Goal: Navigation & Orientation: Find specific page/section

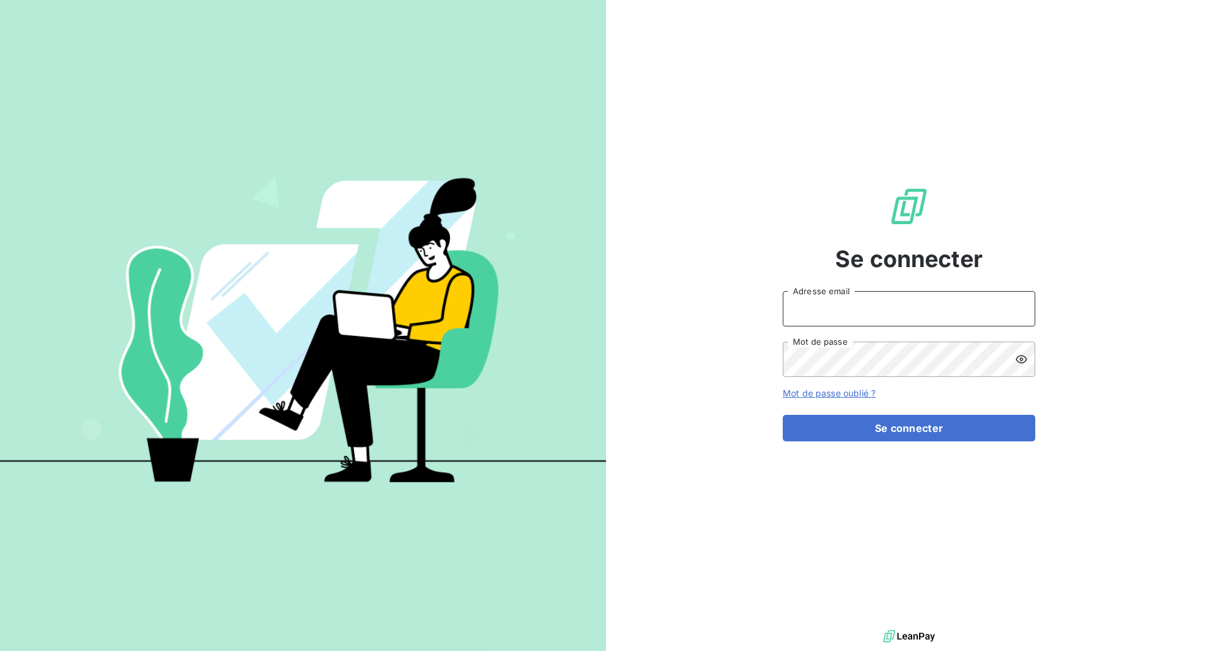
click at [866, 294] on input "Adresse email" at bounding box center [909, 308] width 252 height 35
type input "[EMAIL_ADDRESS][DOMAIN_NAME]"
click at [887, 428] on button "Se connecter" at bounding box center [909, 428] width 252 height 27
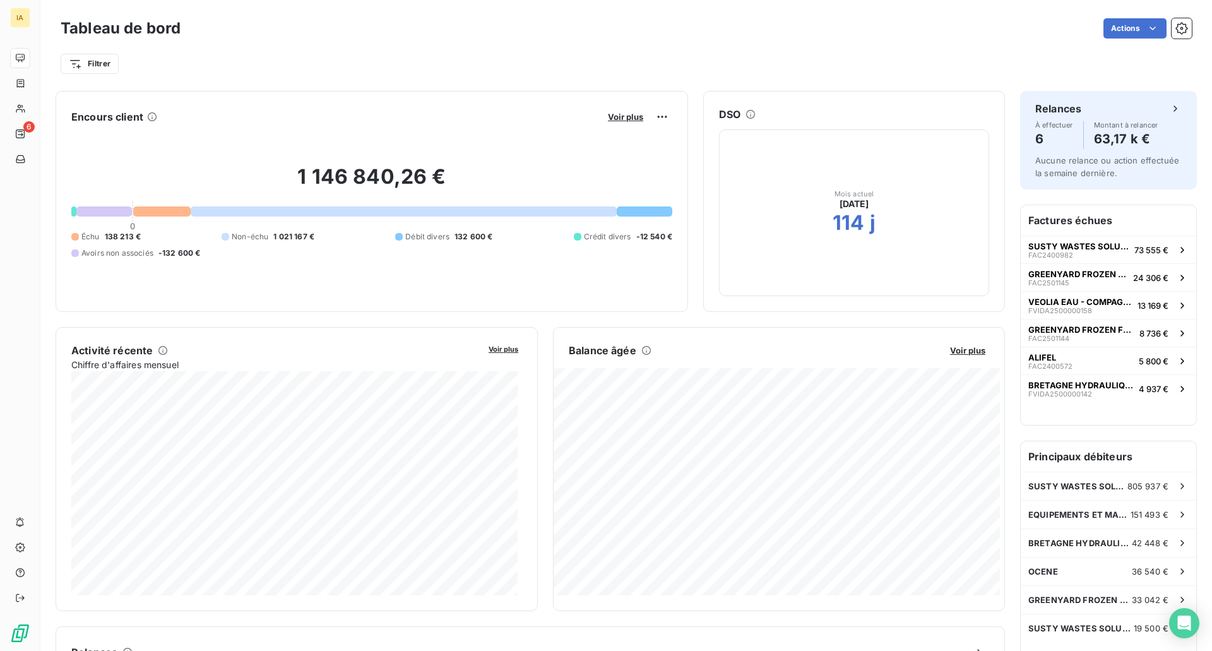
click at [430, 233] on span "Débit divers" at bounding box center [427, 236] width 44 height 11
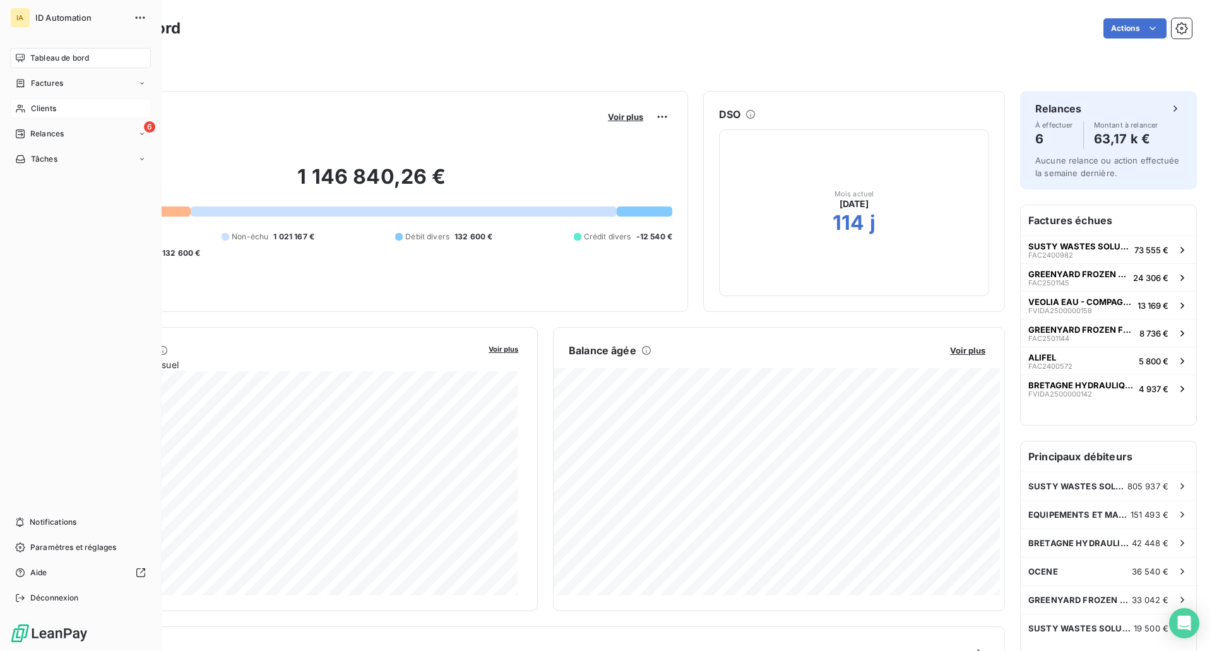
click at [49, 107] on span "Clients" at bounding box center [43, 108] width 25 height 11
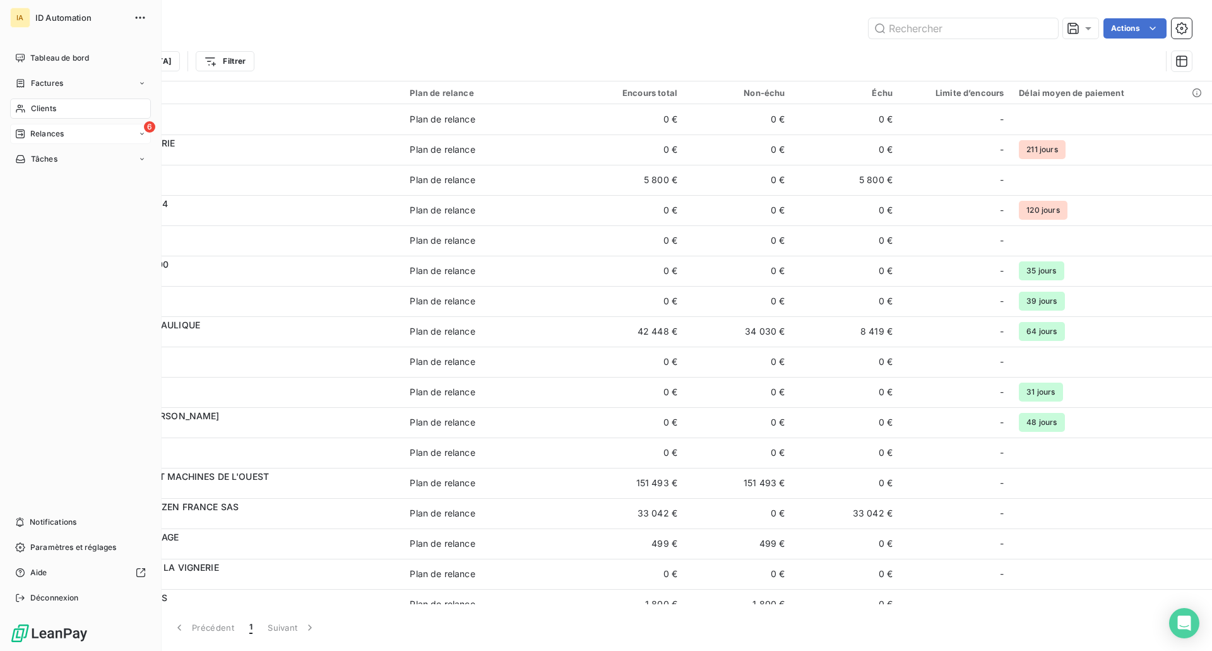
click at [17, 135] on icon at bounding box center [20, 134] width 10 height 10
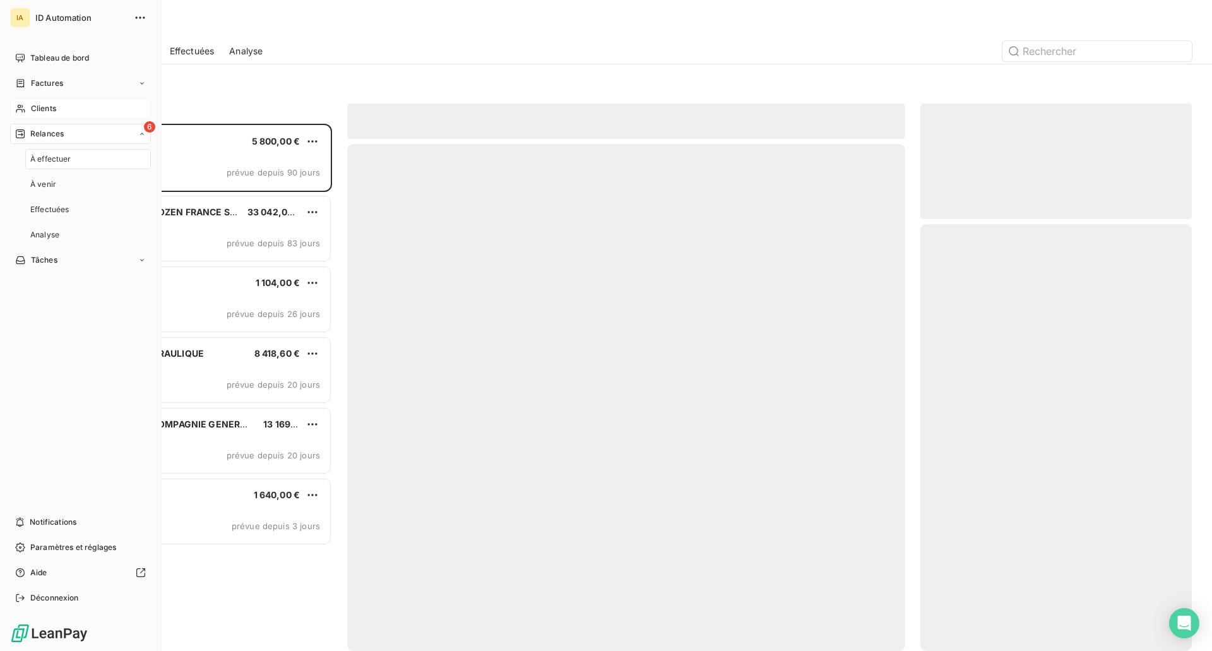
scroll to position [517, 262]
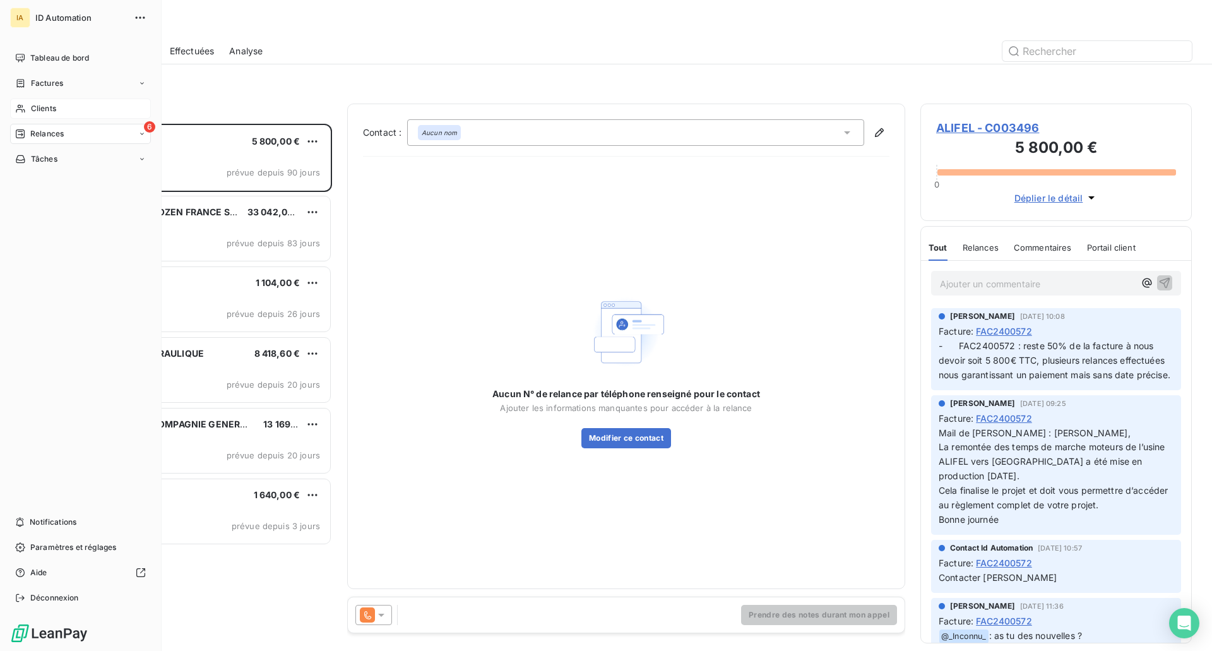
click at [49, 105] on span "Clients" at bounding box center [43, 108] width 25 height 11
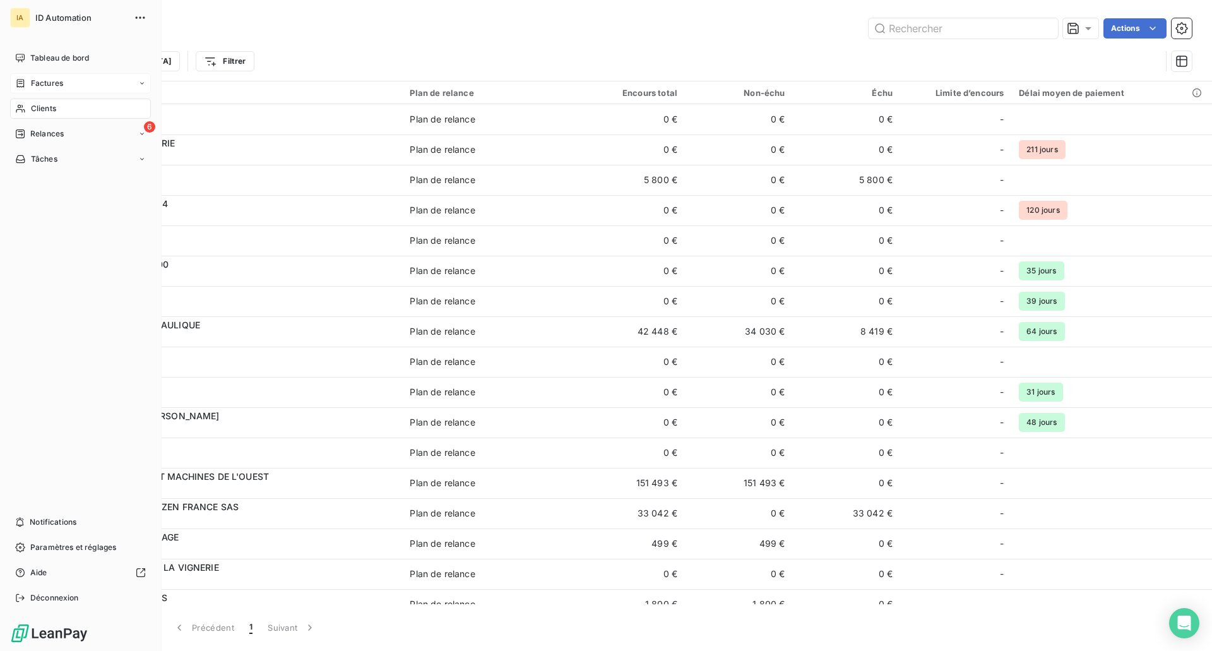
click at [52, 80] on span "Factures" at bounding box center [47, 83] width 32 height 11
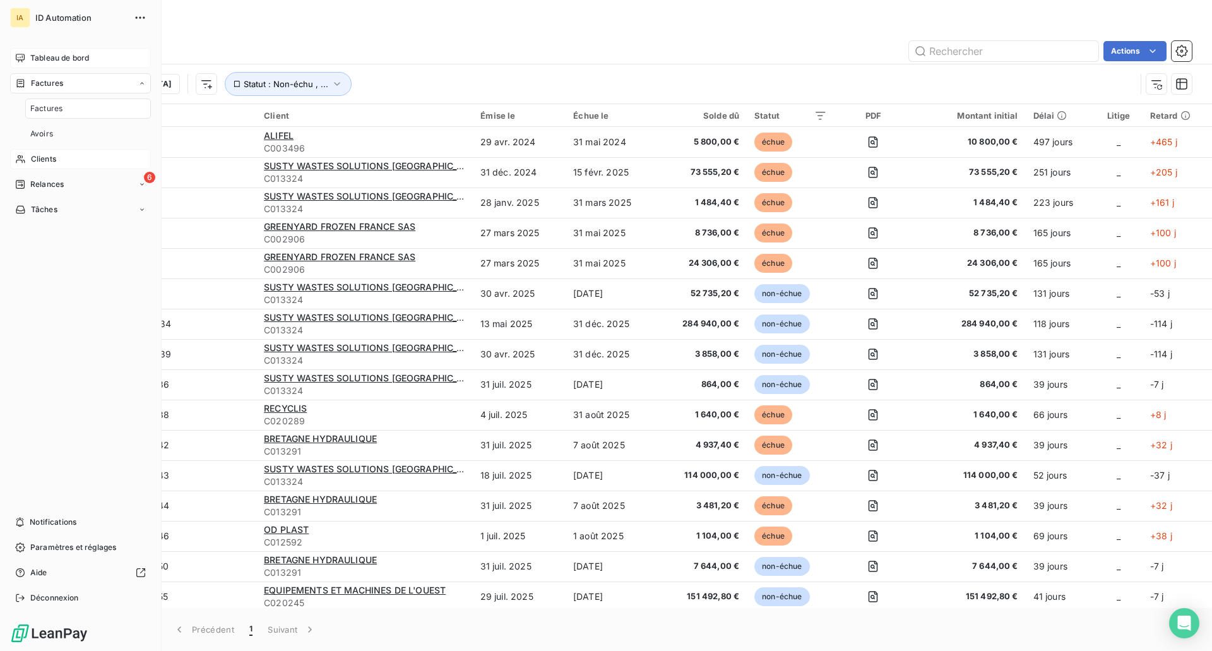
click at [63, 55] on span "Tableau de bord" at bounding box center [59, 57] width 59 height 11
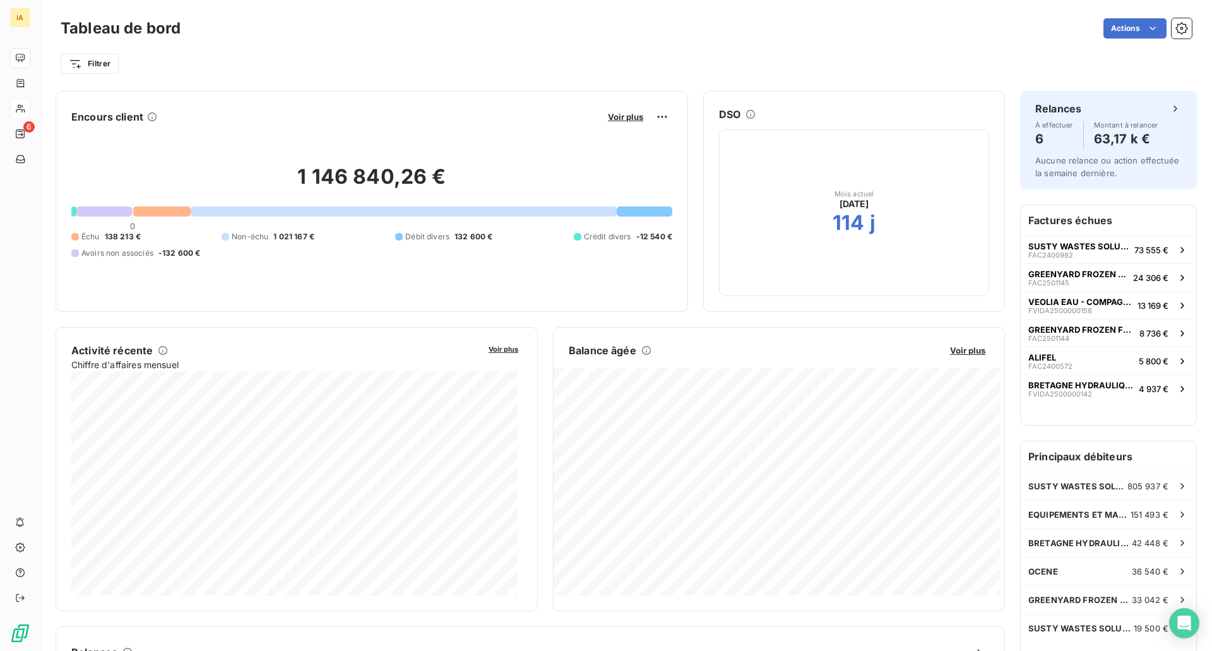
click at [163, 214] on div at bounding box center [161, 211] width 57 height 10
click at [469, 238] on span "132 600 €" at bounding box center [473, 236] width 38 height 11
click at [608, 121] on span "Voir plus" at bounding box center [625, 117] width 35 height 10
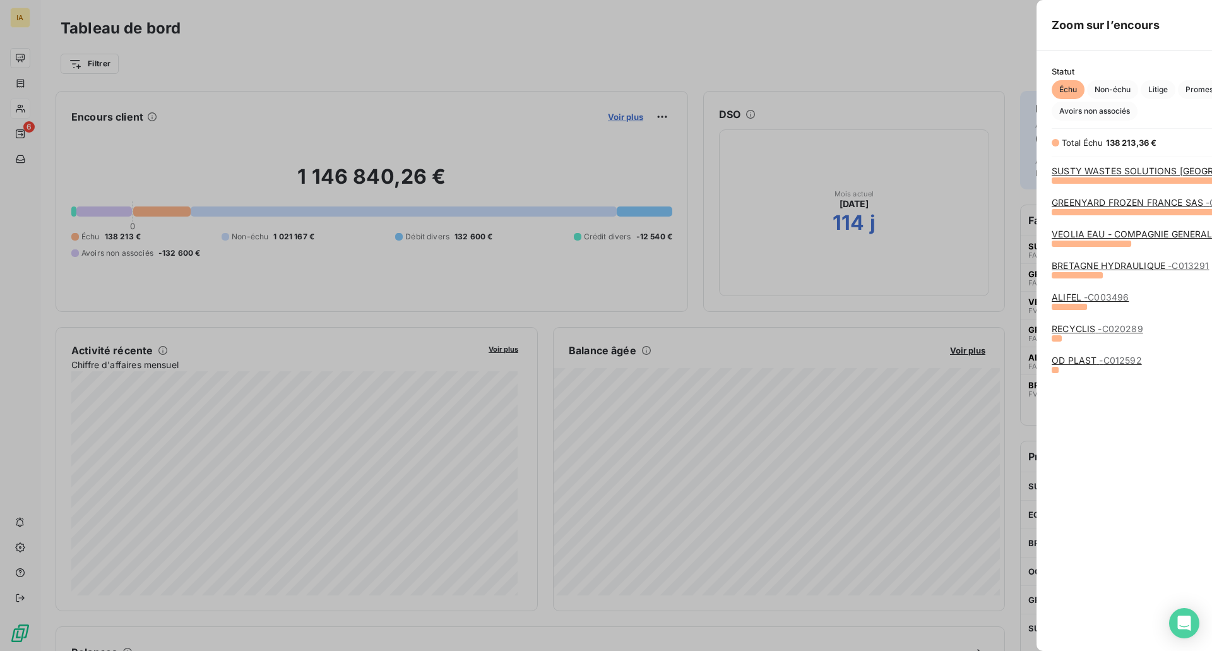
scroll to position [461, 475]
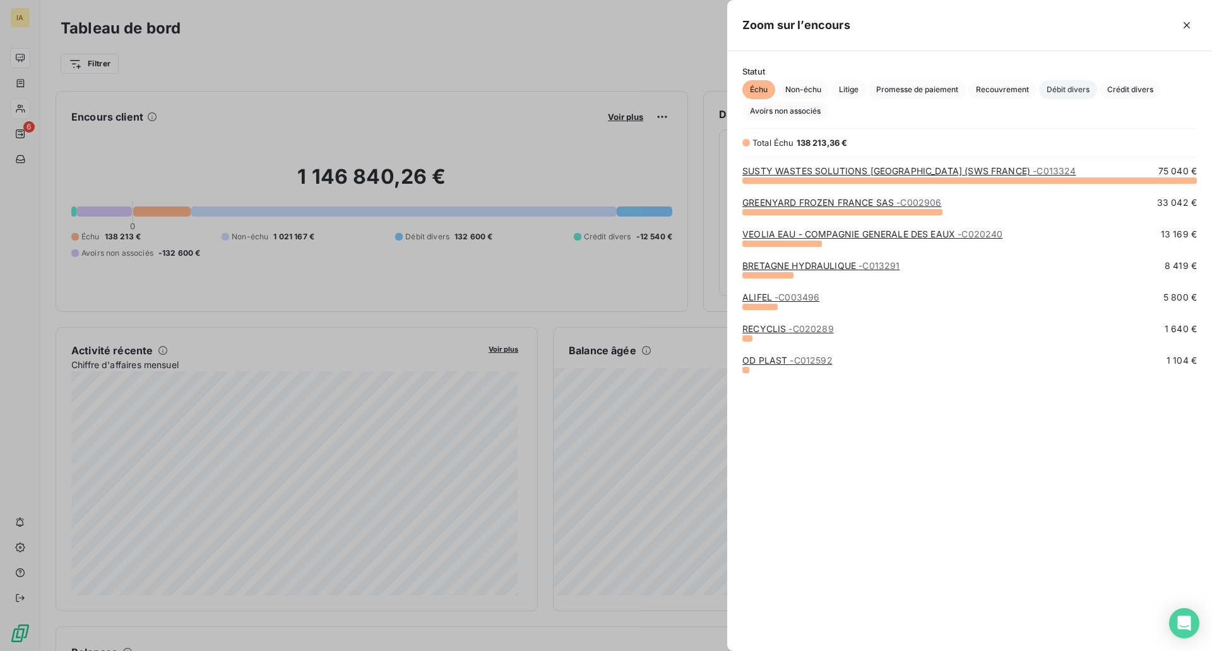
click at [1075, 85] on span "Débit divers" at bounding box center [1068, 89] width 58 height 19
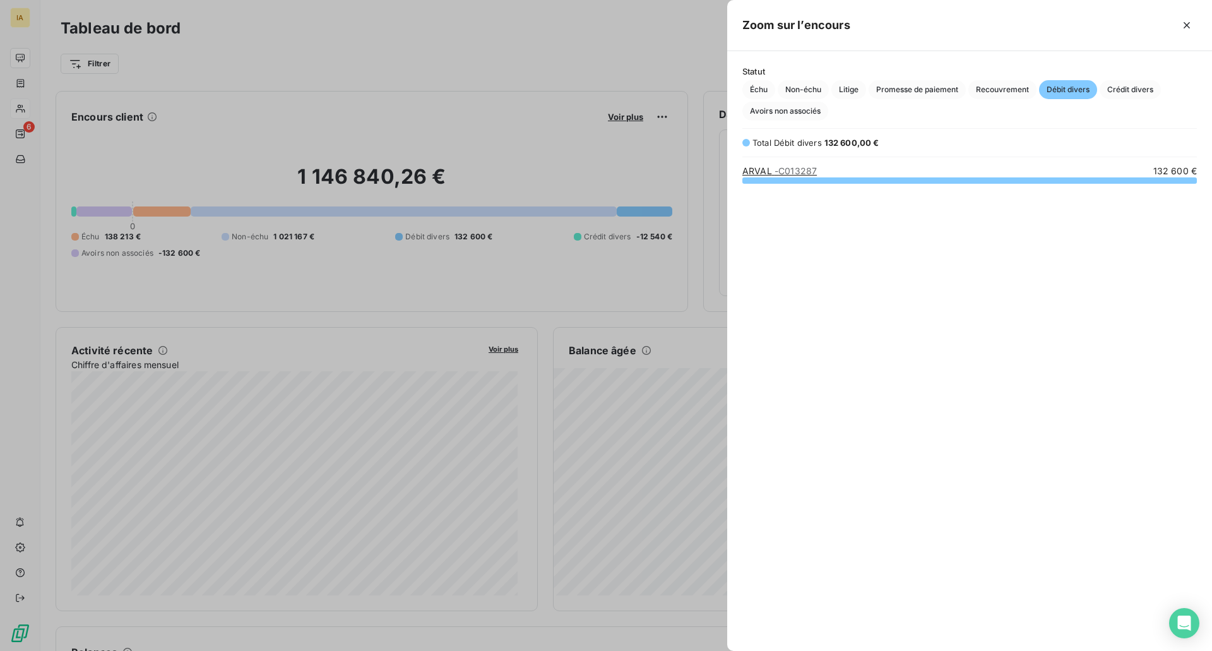
click at [783, 173] on span "- C013287" at bounding box center [795, 170] width 42 height 11
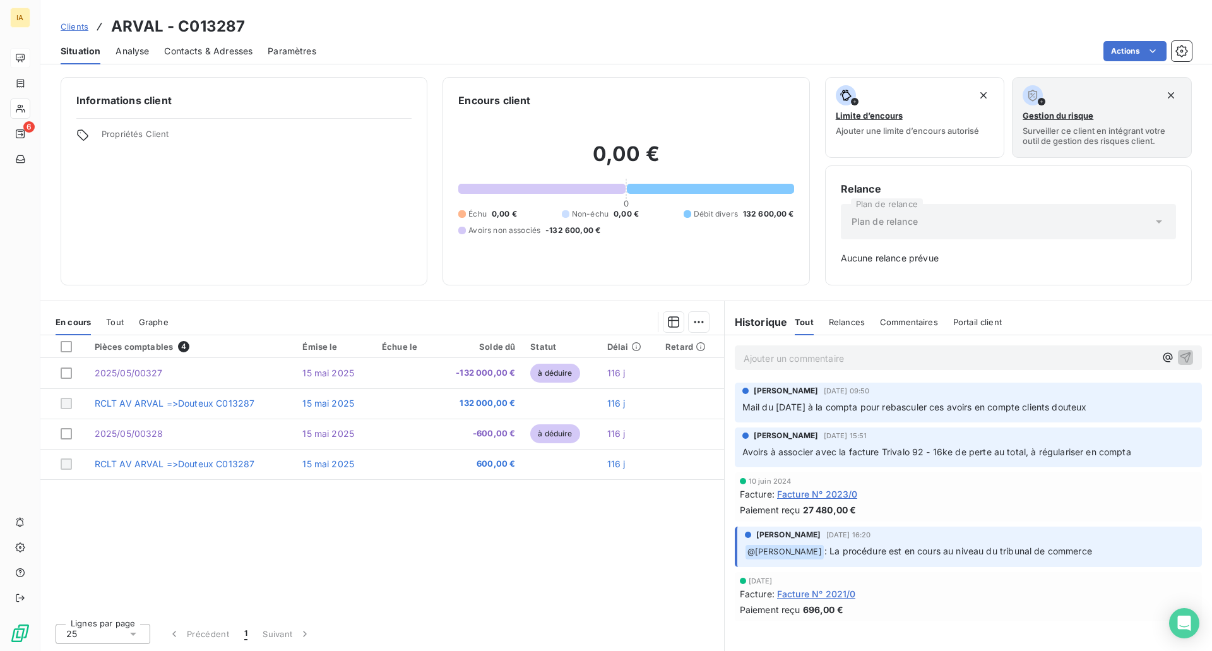
click at [67, 30] on span "Clients" at bounding box center [75, 26] width 28 height 10
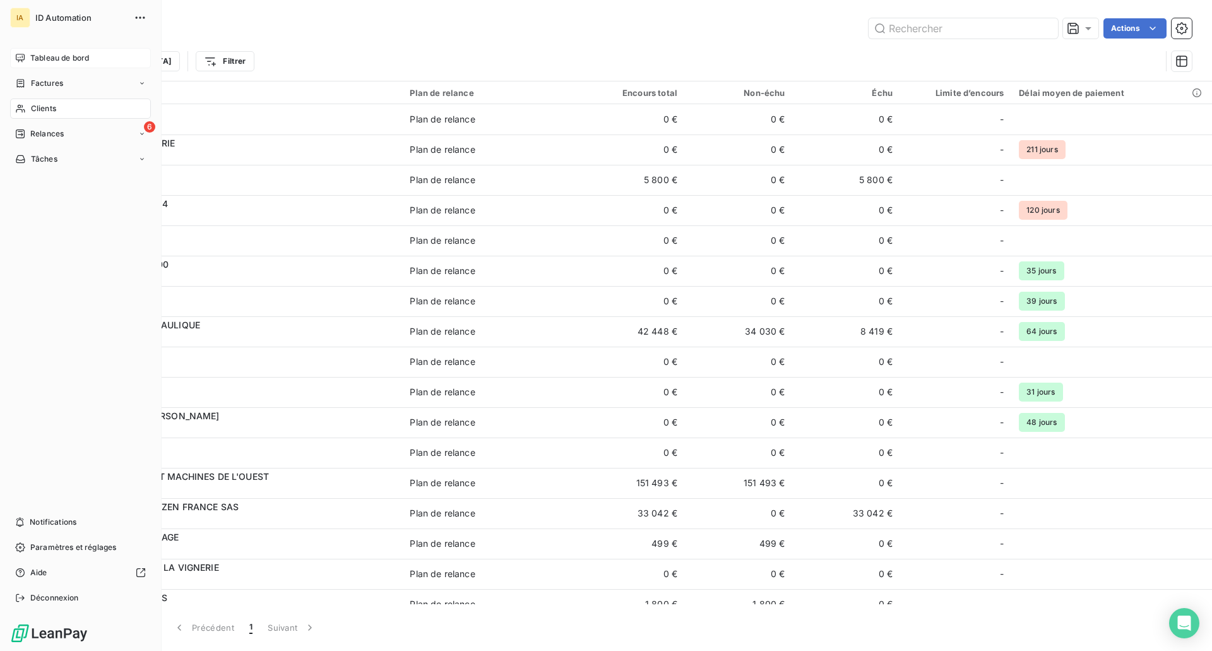
click at [68, 52] on div "Tableau de bord" at bounding box center [80, 58] width 141 height 20
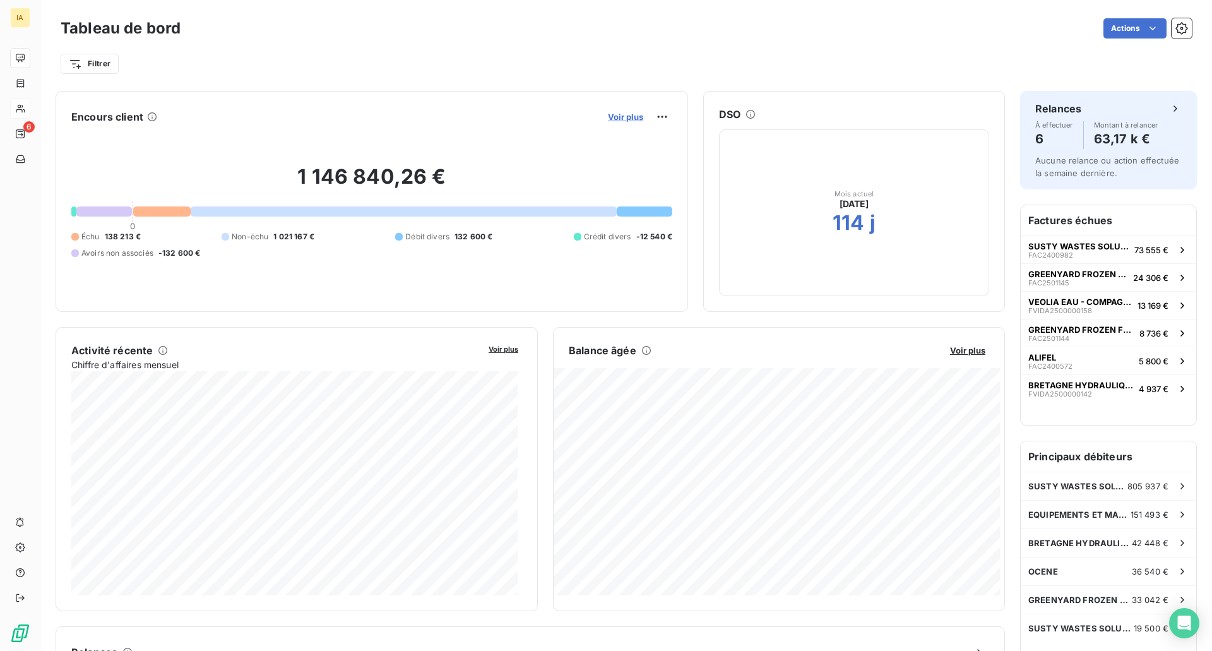
click at [625, 120] on span "Voir plus" at bounding box center [625, 117] width 35 height 10
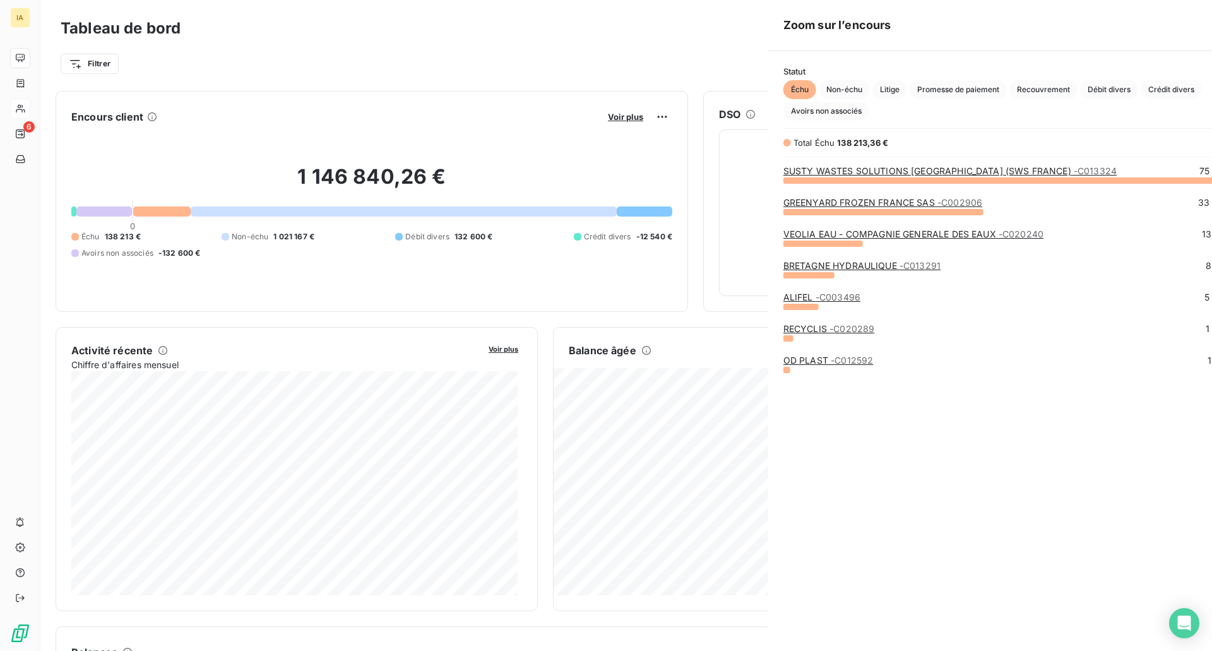
scroll to position [641, 475]
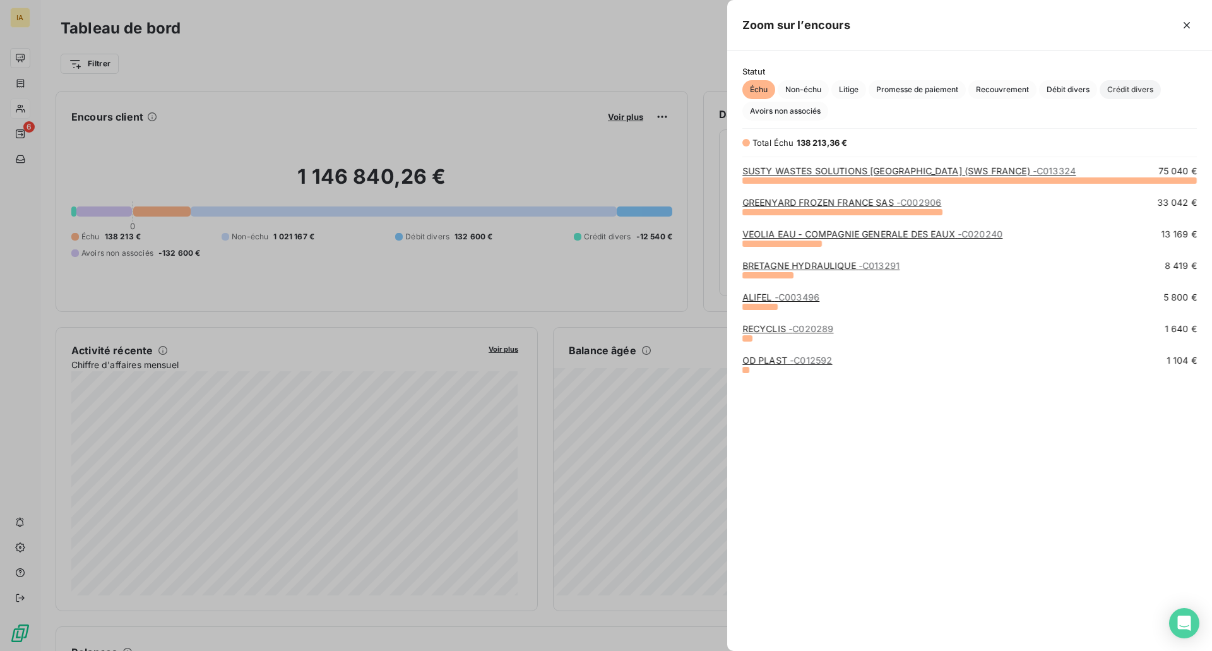
click at [1137, 98] on span "Crédit divers" at bounding box center [1129, 89] width 61 height 19
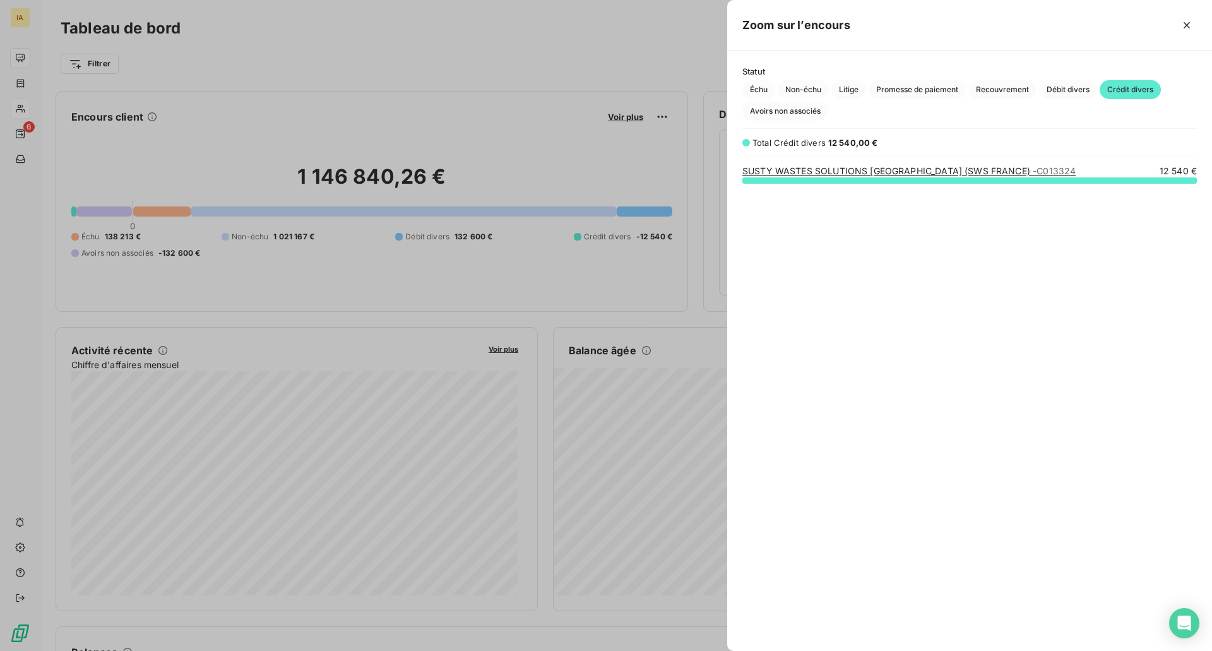
scroll to position [461, 475]
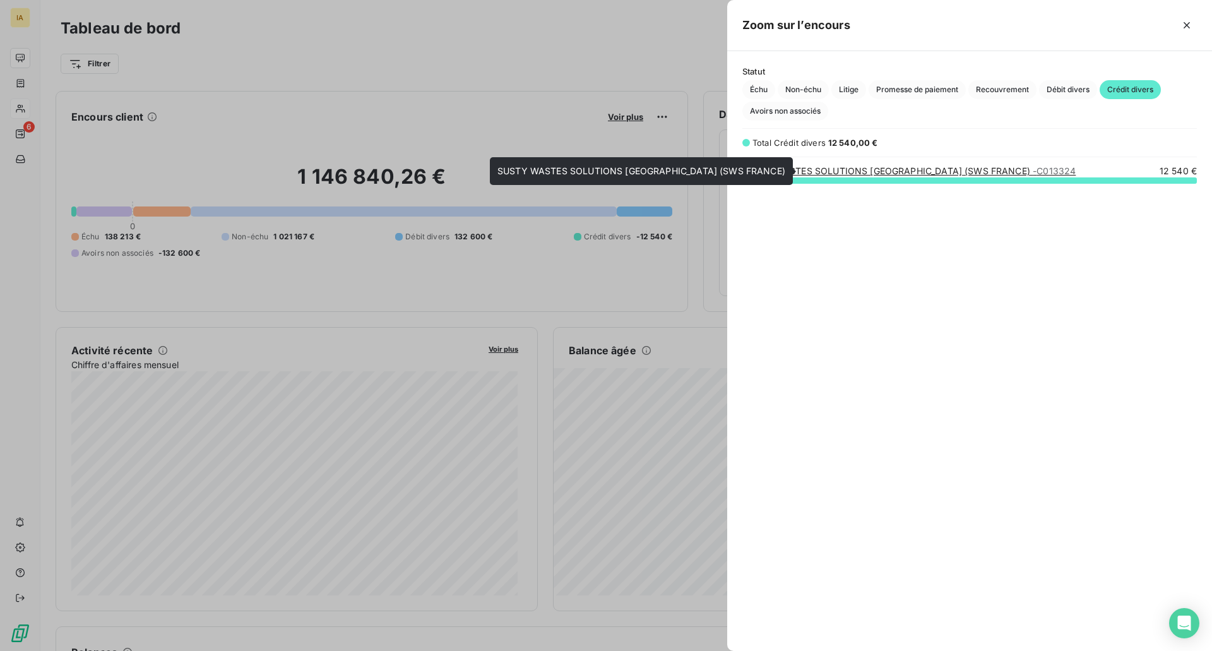
click at [875, 166] on link "SUSTY WASTES SOLUTIONS [GEOGRAPHIC_DATA] (SWS FRANCE) - C013324" at bounding box center [908, 170] width 333 height 11
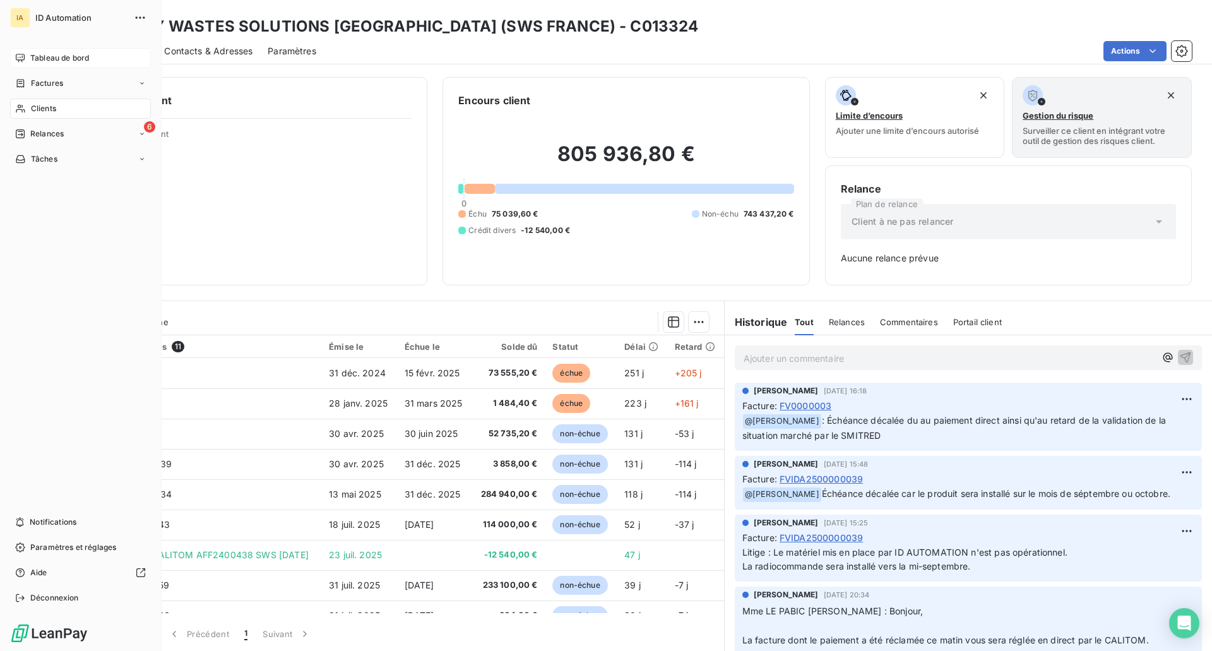
click at [61, 59] on span "Tableau de bord" at bounding box center [59, 57] width 59 height 11
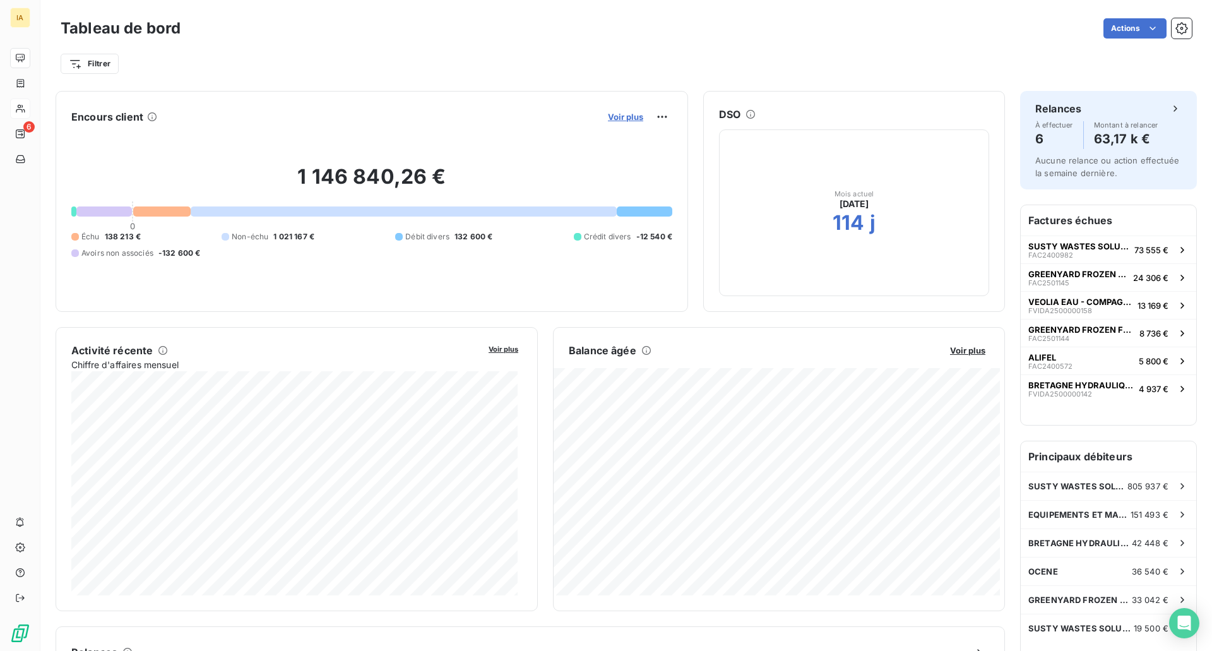
click at [617, 117] on span "Voir plus" at bounding box center [625, 117] width 35 height 10
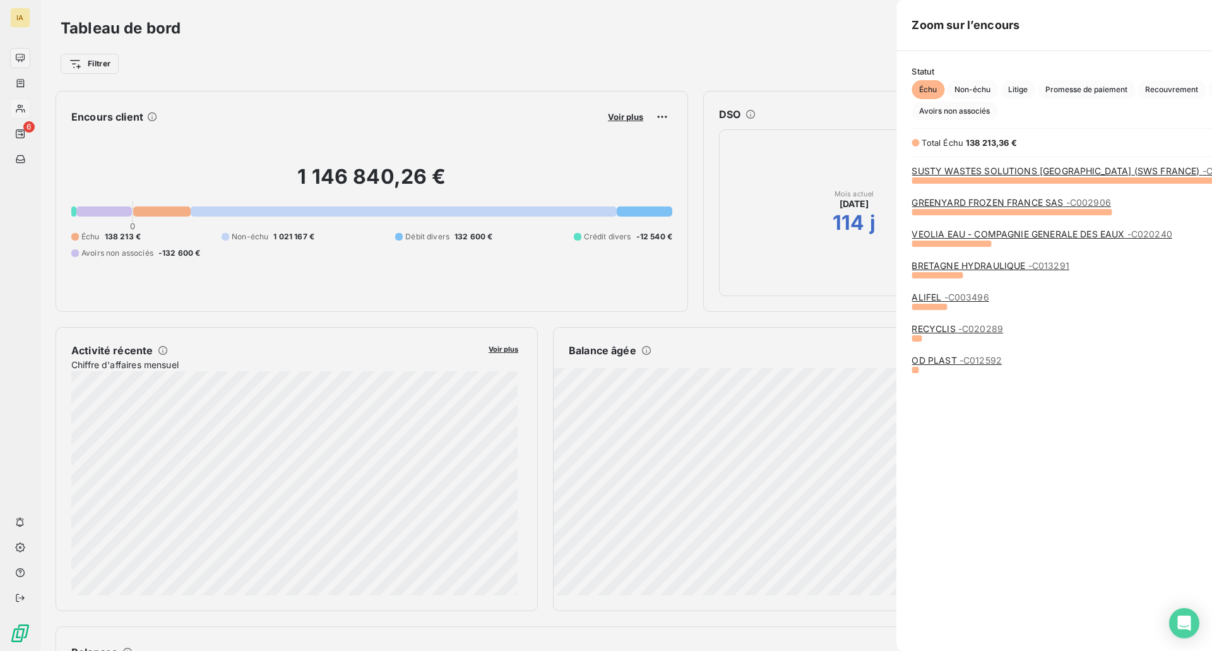
scroll to position [641, 475]
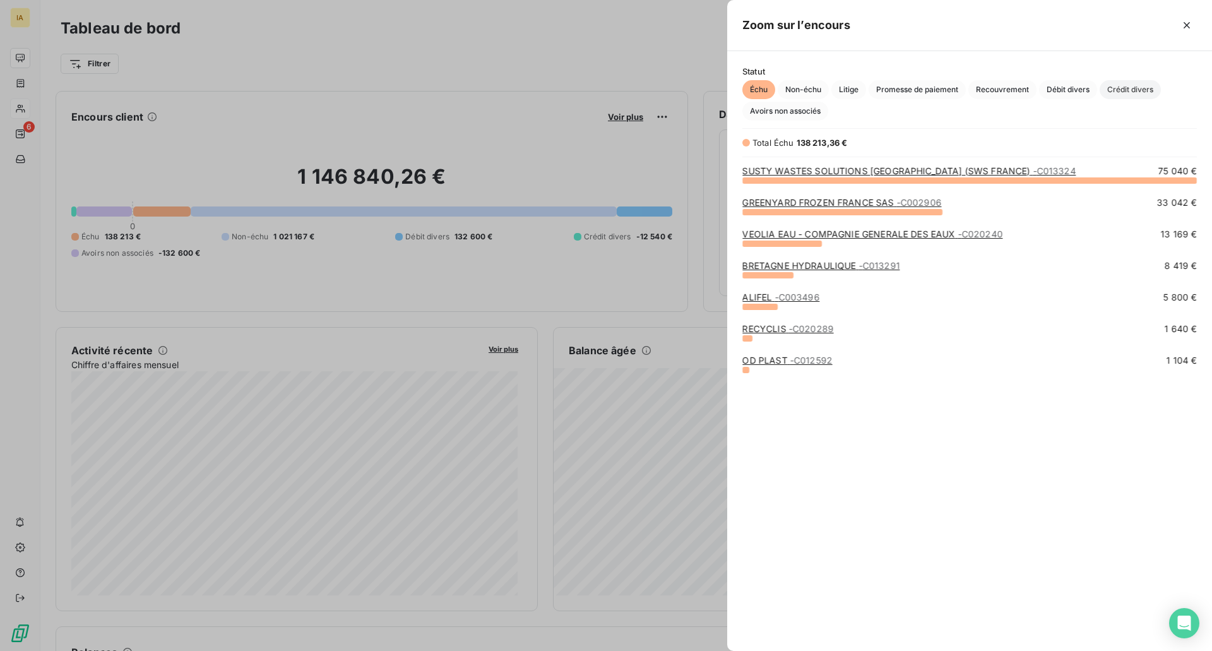
click at [1137, 97] on span "Crédit divers" at bounding box center [1129, 89] width 61 height 19
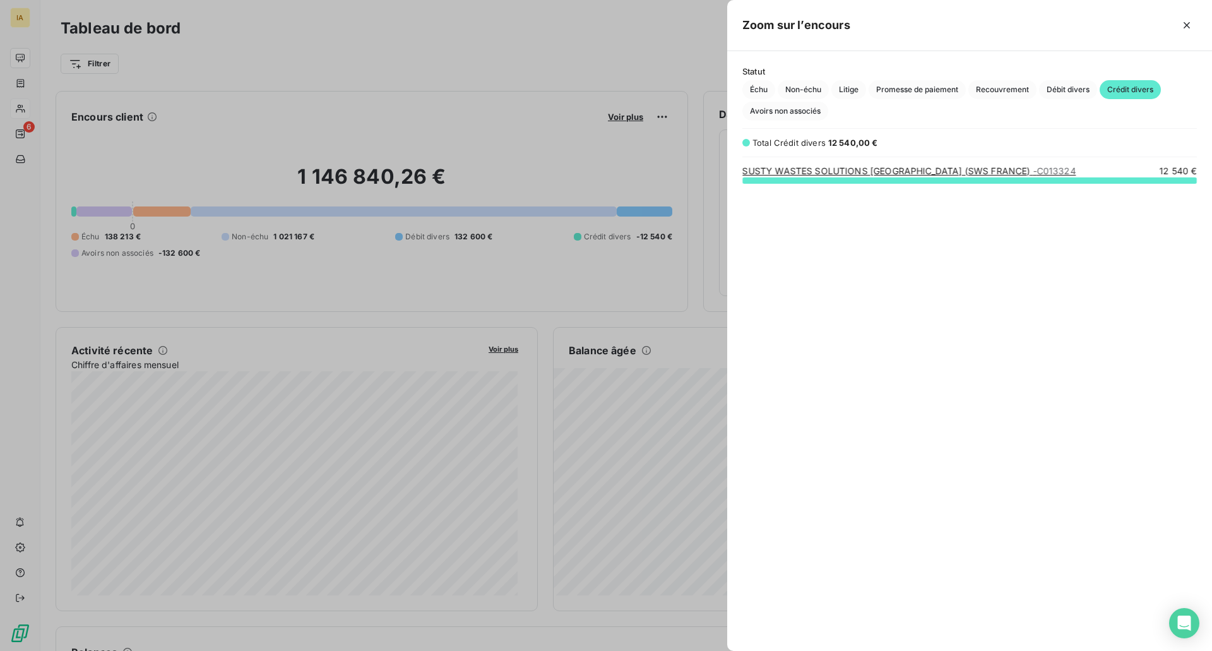
click at [816, 168] on link "SUSTY WASTES SOLUTIONS [GEOGRAPHIC_DATA] (SWS FRANCE) - C013324" at bounding box center [908, 170] width 333 height 11
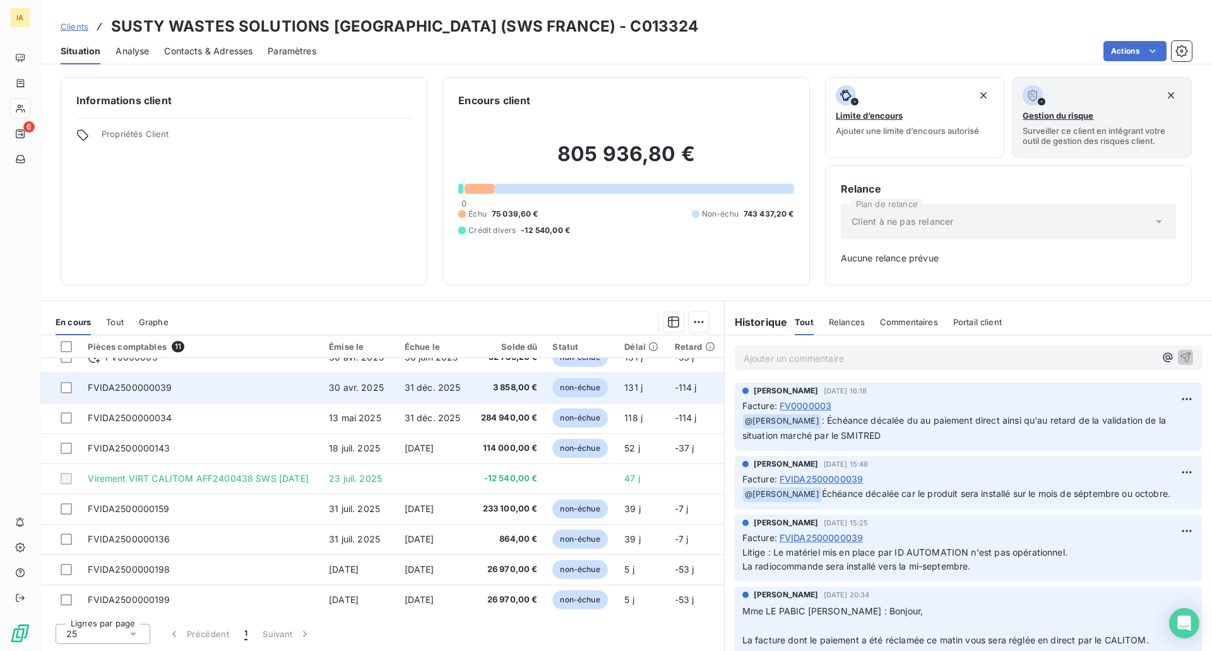
scroll to position [79, 0]
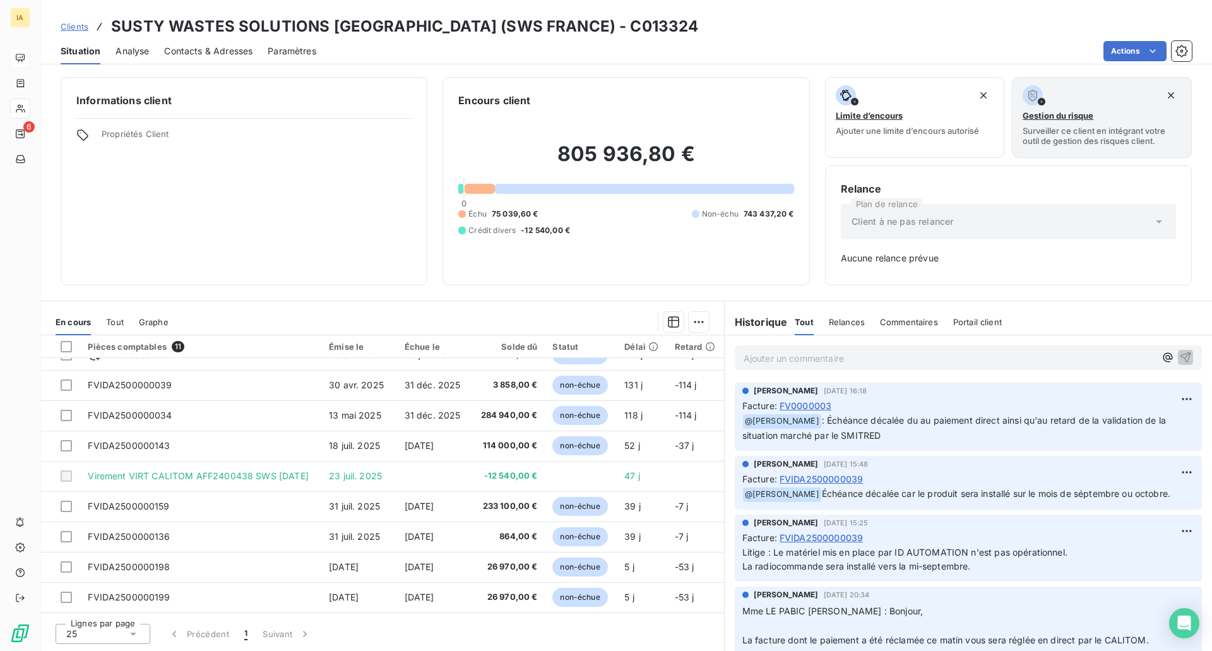
click at [319, 97] on h6 "Informations client" at bounding box center [243, 100] width 335 height 15
click at [86, 30] on span "Clients" at bounding box center [75, 26] width 28 height 10
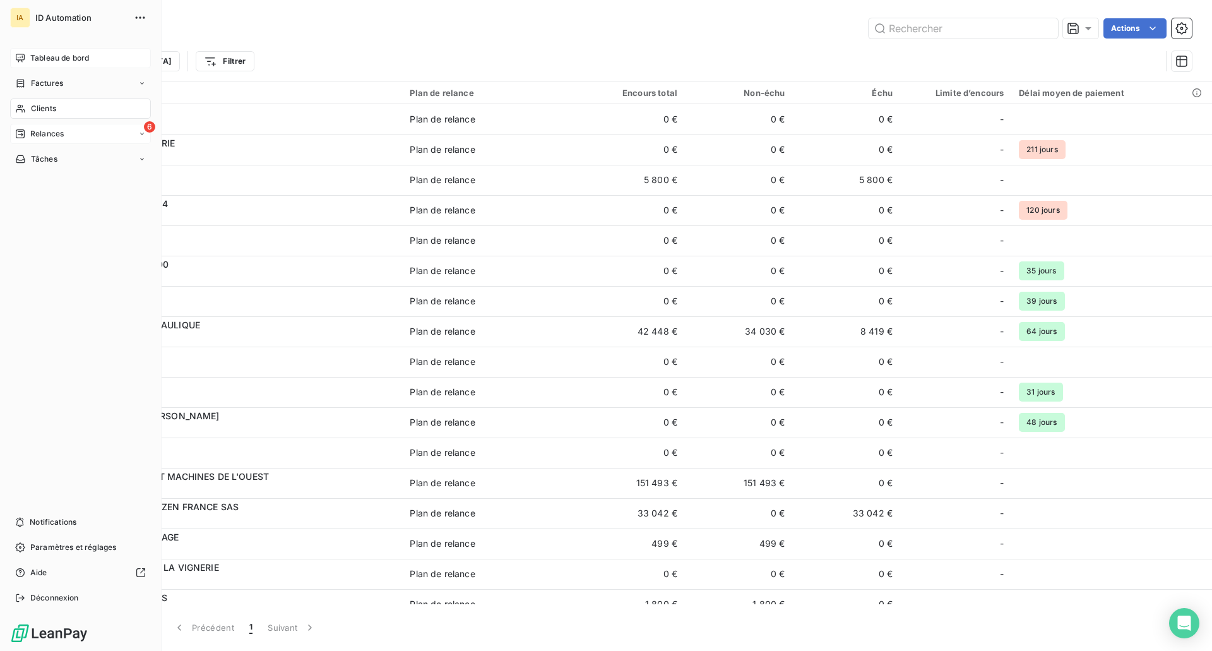
click at [59, 129] on span "Relances" at bounding box center [46, 133] width 33 height 11
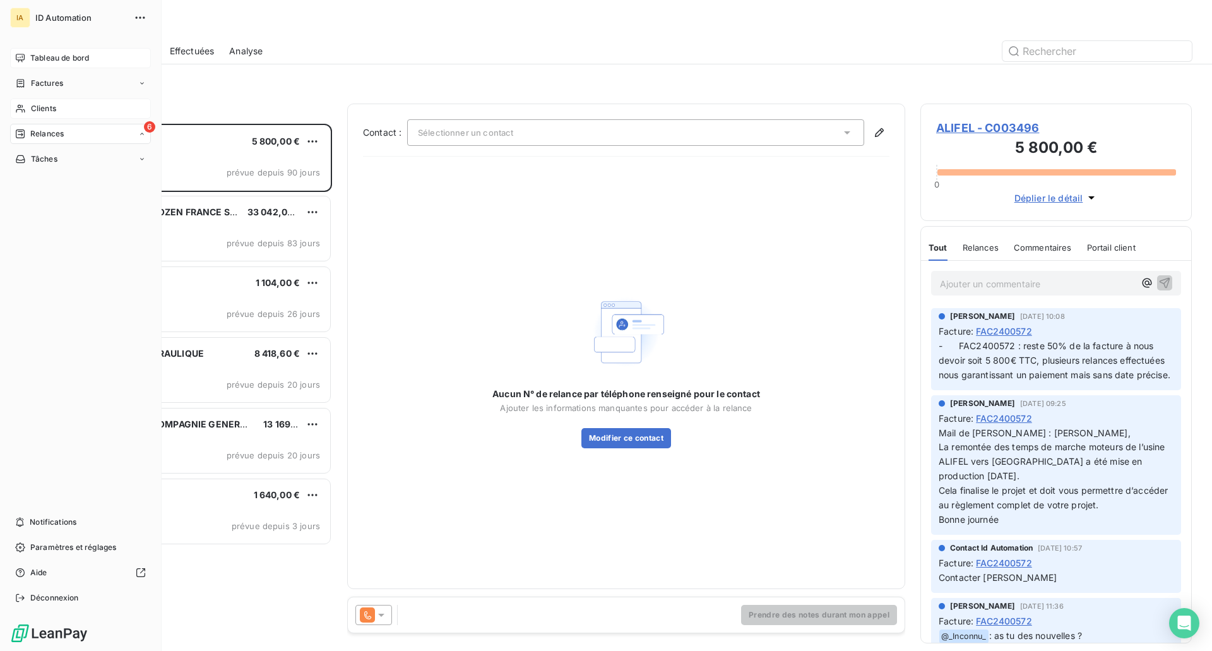
scroll to position [517, 262]
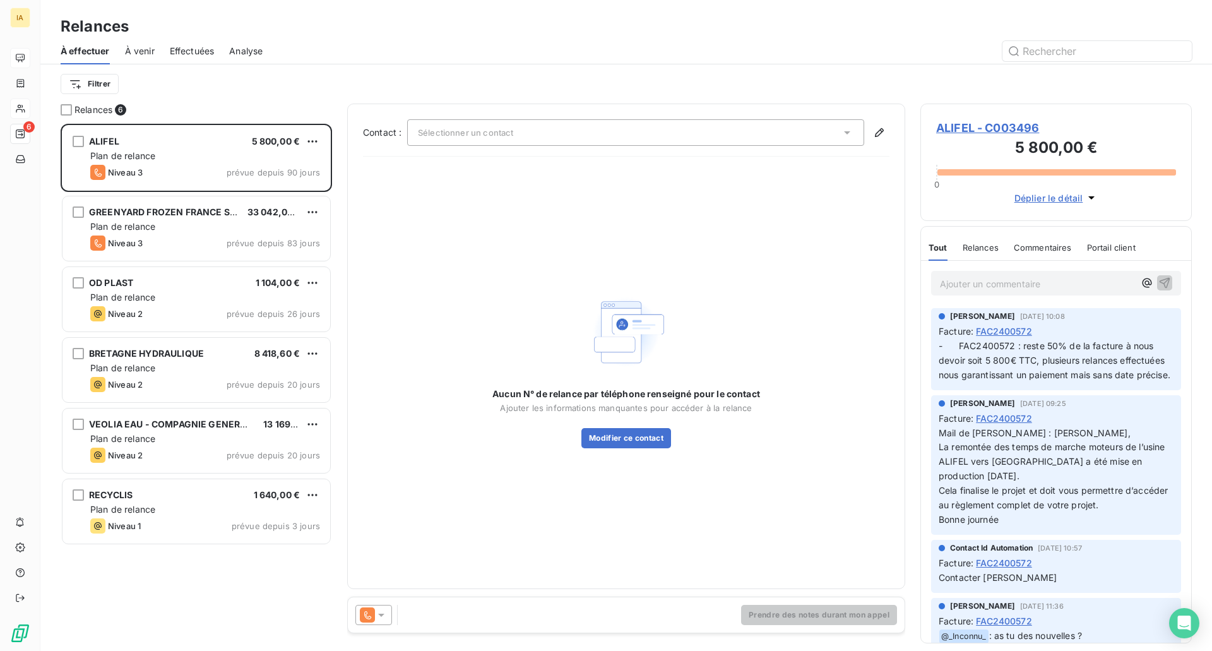
click at [520, 245] on div "Aucun N° de relance par téléphone renseigné pour le contact Ajouter les informa…" at bounding box center [626, 370] width 526 height 406
